Goal: Entertainment & Leisure: Browse casually

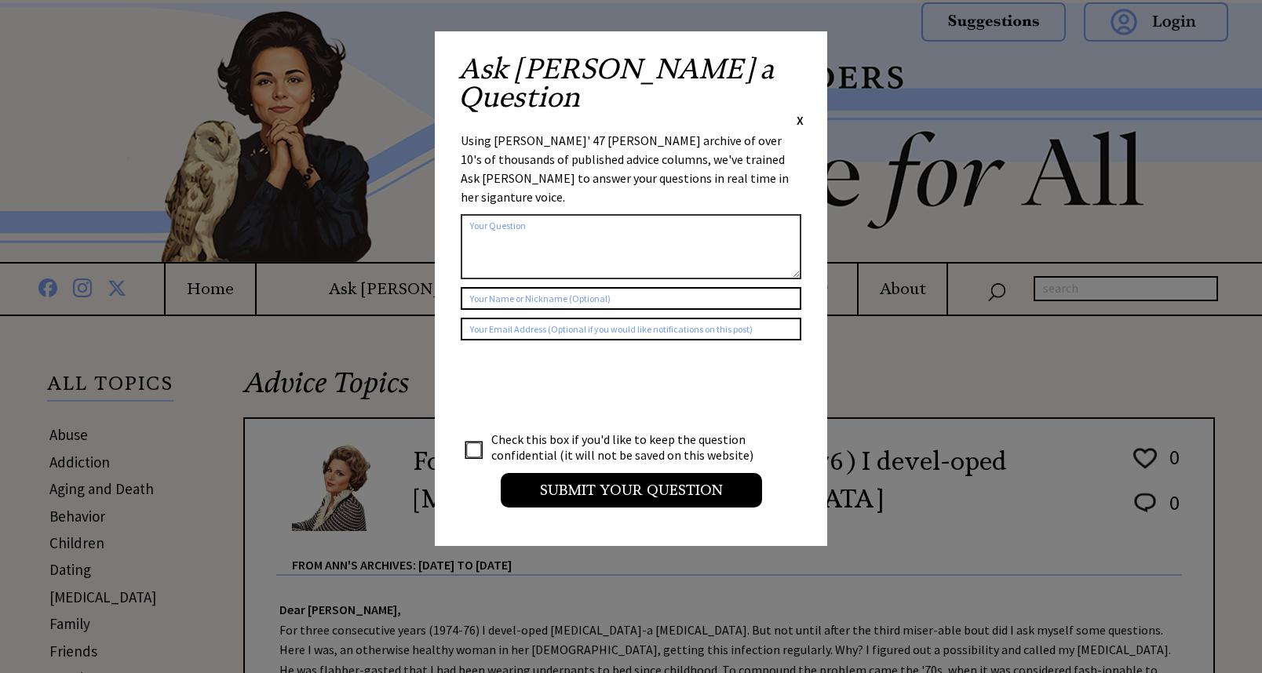
click at [806, 64] on div "Ask Ann a Question X Using Ann Landers' 47 vear archive of over 10's of thousan…" at bounding box center [631, 288] width 392 height 515
click at [801, 112] on span "X" at bounding box center [800, 120] width 7 height 16
